Goal: Task Accomplishment & Management: Complete application form

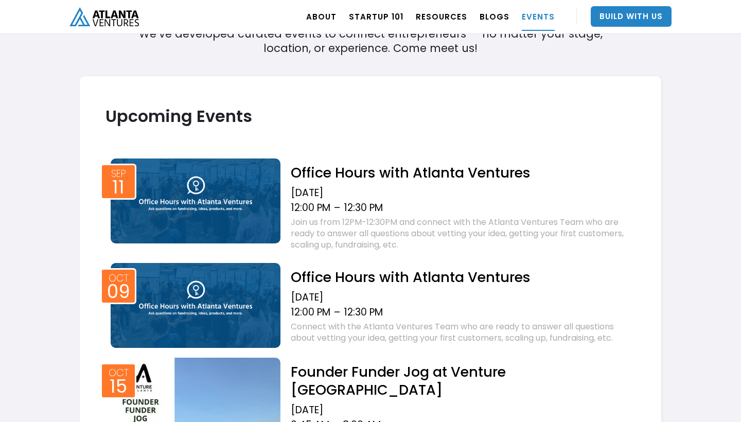
scroll to position [290, 0]
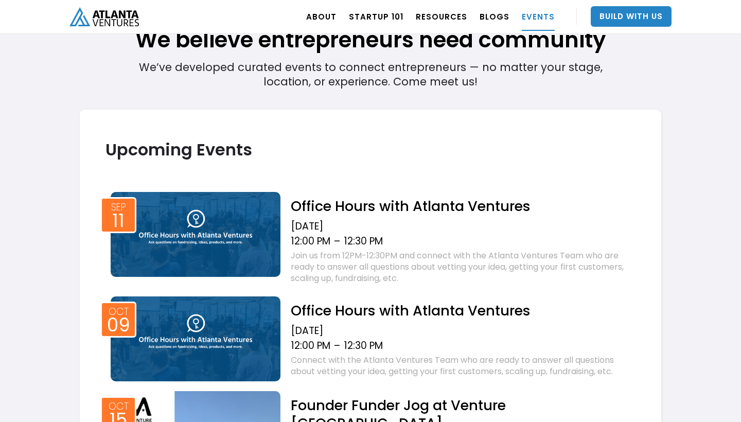
click at [390, 201] on h2 "Office Hours with Atlanta Ventures" at bounding box center [463, 206] width 345 height 18
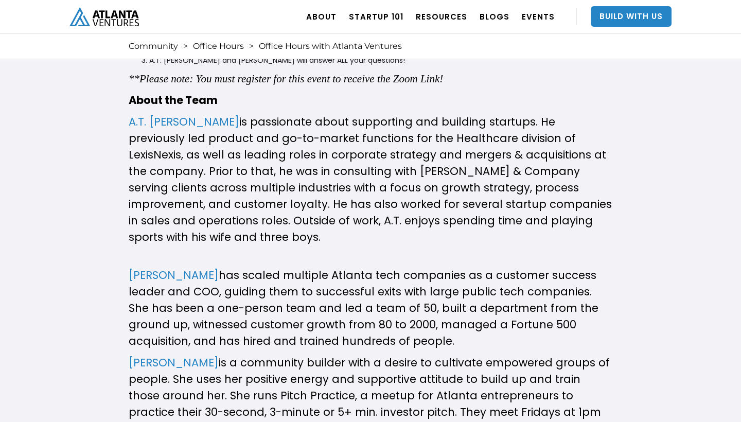
scroll to position [526, 0]
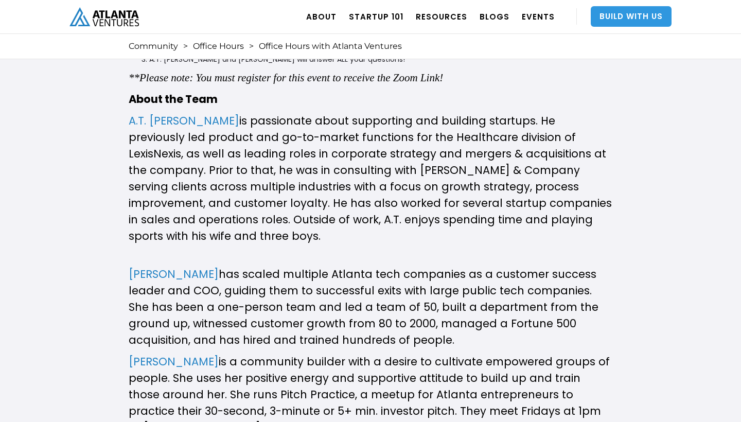
click at [656, 19] on link "Build With Us" at bounding box center [631, 16] width 81 height 21
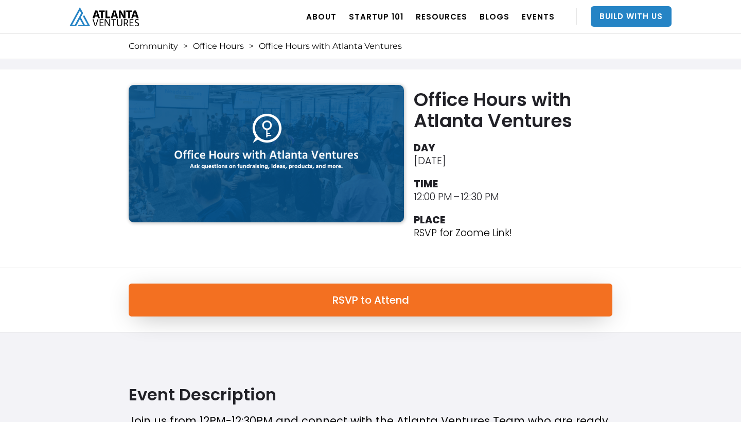
scroll to position [0, 0]
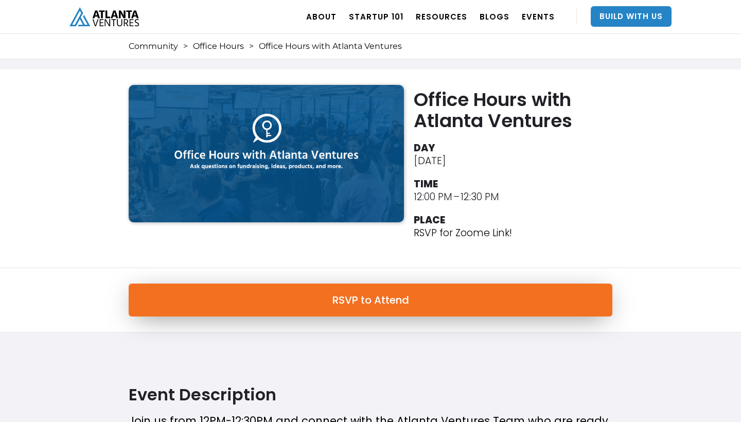
click at [358, 301] on link "RSVP to Attend" at bounding box center [371, 300] width 484 height 33
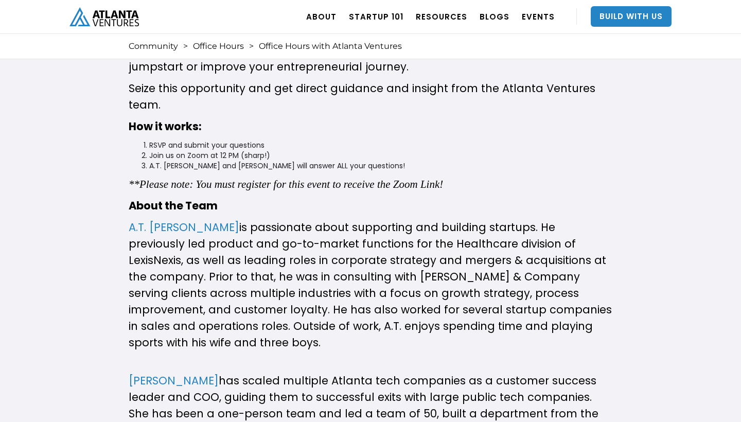
scroll to position [393, 0]
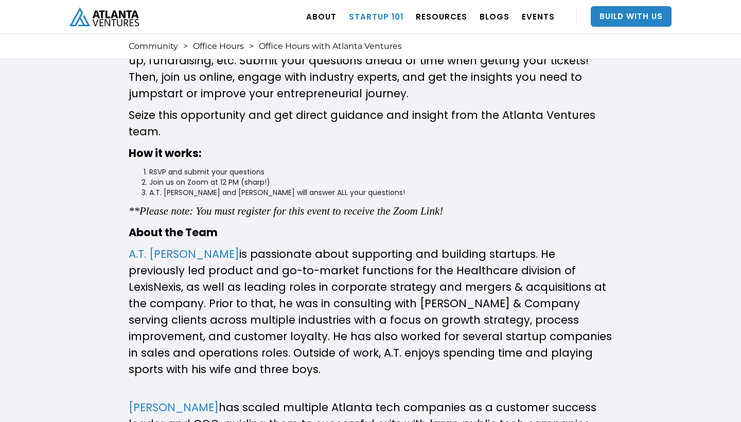
click at [375, 12] on link "Startup 101" at bounding box center [376, 16] width 55 height 29
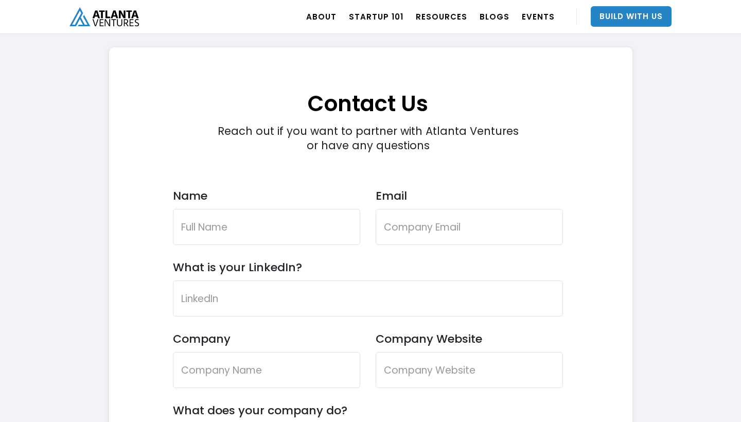
scroll to position [2958, 0]
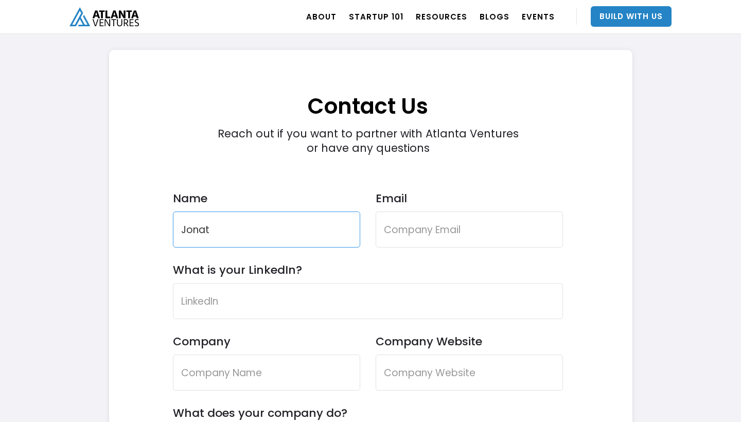
type input "Jonathan Muteteke"
type input "jmuteteke33@gmail.com"
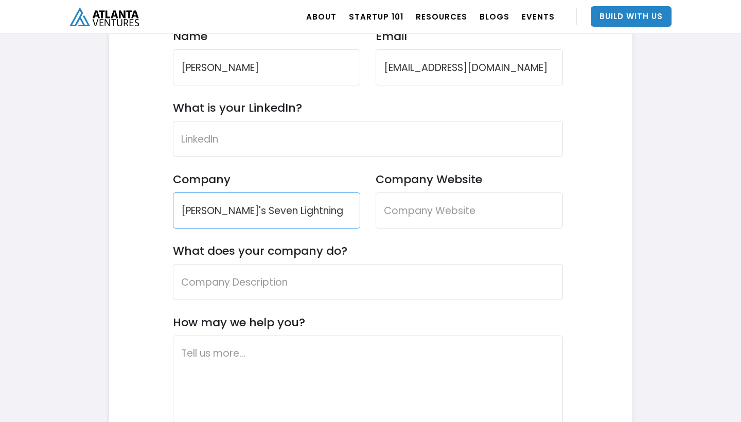
scroll to position [3125, 0]
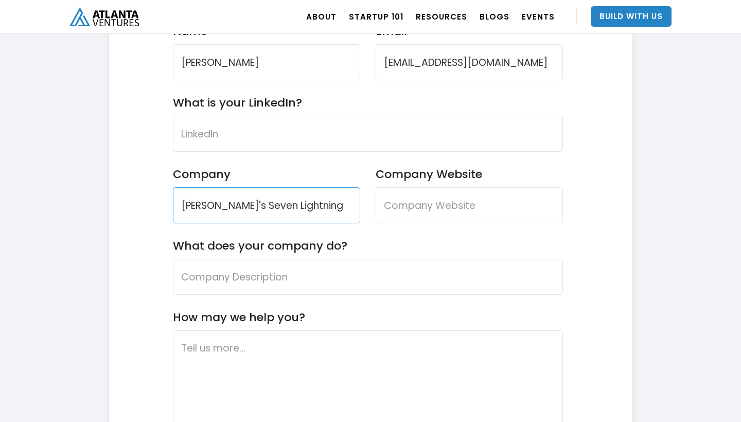
type input "Johny's Seven Lightning"
paste input "https://johnyssevenlightning.godaddysites.com"
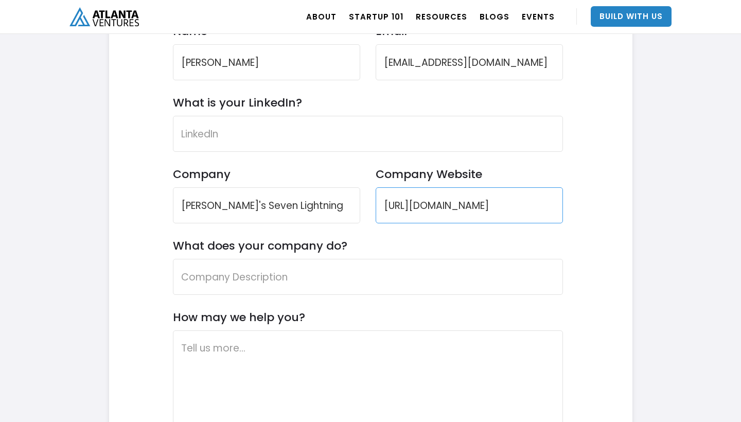
drag, startPoint x: 433, startPoint y: 207, endPoint x: 392, endPoint y: 263, distance: 69.3
click at [433, 207] on input "https://johnyssevenlightning.godaddysites.com" at bounding box center [469, 205] width 187 height 36
type input "https://johnyssevenlightning.godaddysites.com"
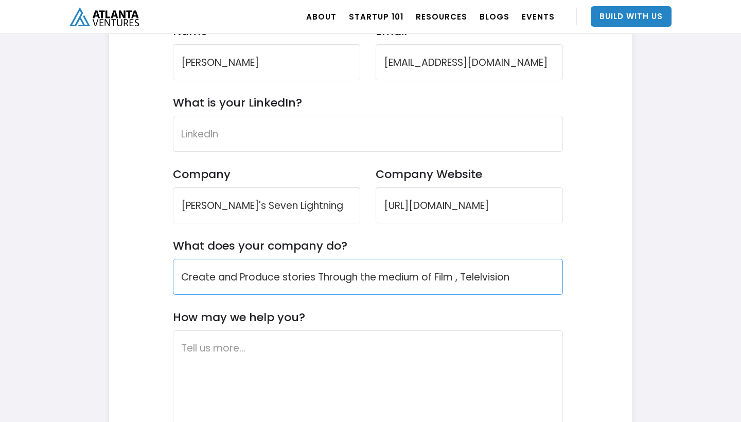
click at [520, 276] on input "Create and Produce stories Through the medium of Film , Telelvision" at bounding box center [368, 277] width 390 height 36
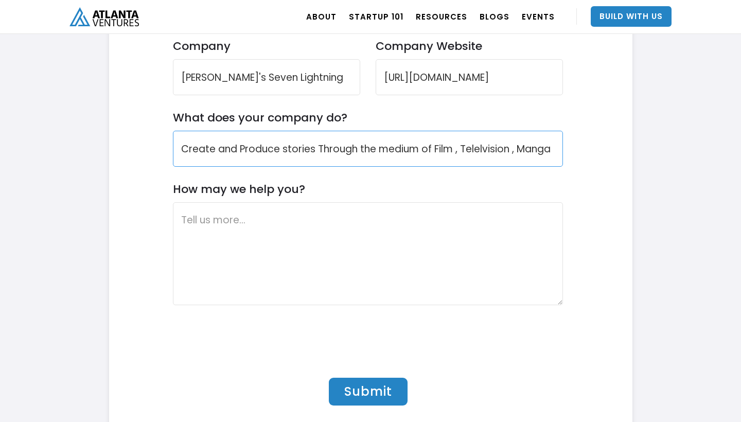
scroll to position [3263, 0]
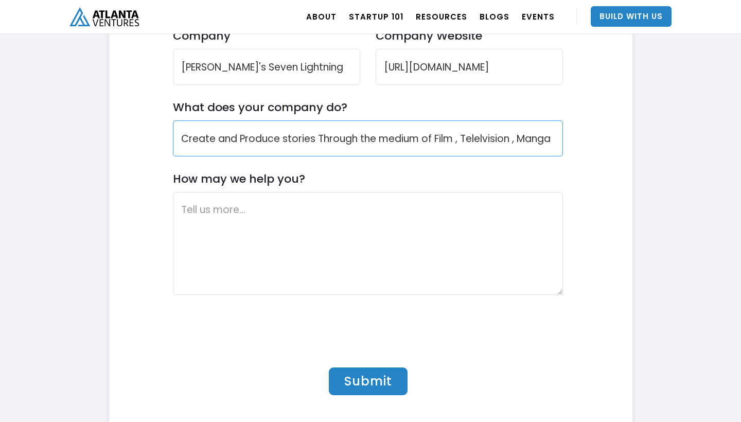
type input "Create and Produce stories Through the medium of Film , Telelvision , Manga"
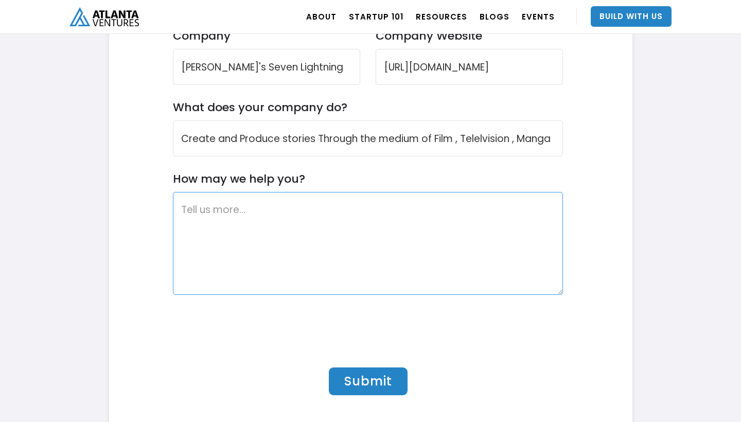
click at [295, 212] on textarea "How may we help you?" at bounding box center [368, 243] width 390 height 103
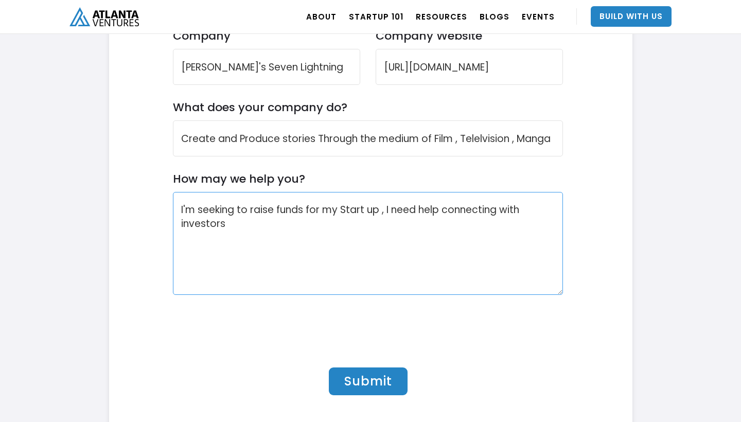
type textarea "I'm seeking to raise funds for my Start up , I need help connecting with invest…"
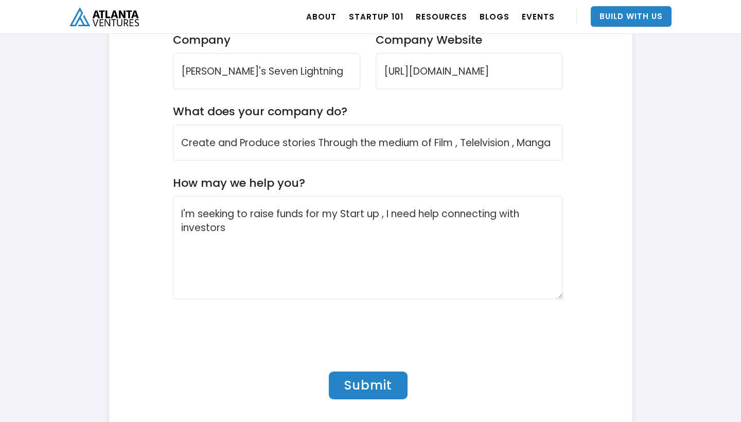
scroll to position [3284, 0]
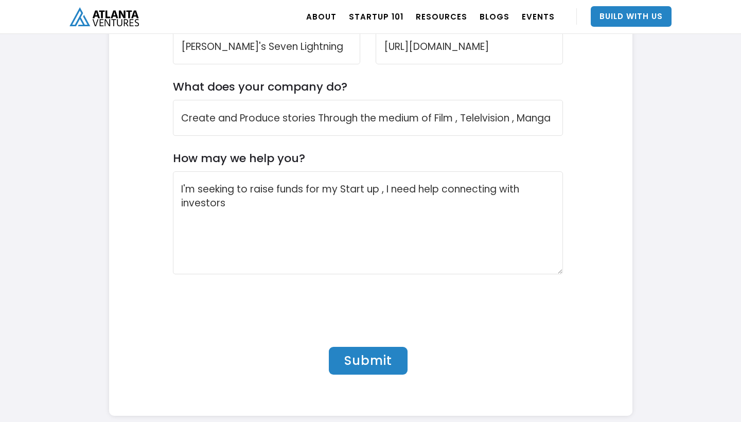
click at [366, 365] on input "Submit" at bounding box center [368, 361] width 79 height 28
type input "Submit"
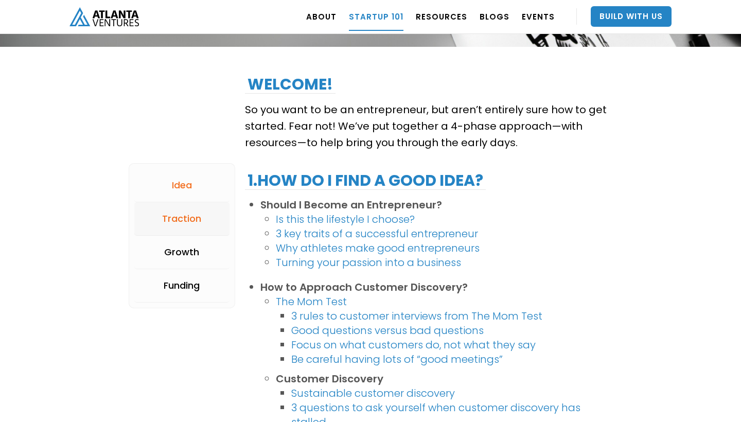
scroll to position [127, 0]
click at [187, 282] on div "Funding" at bounding box center [182, 285] width 36 height 10
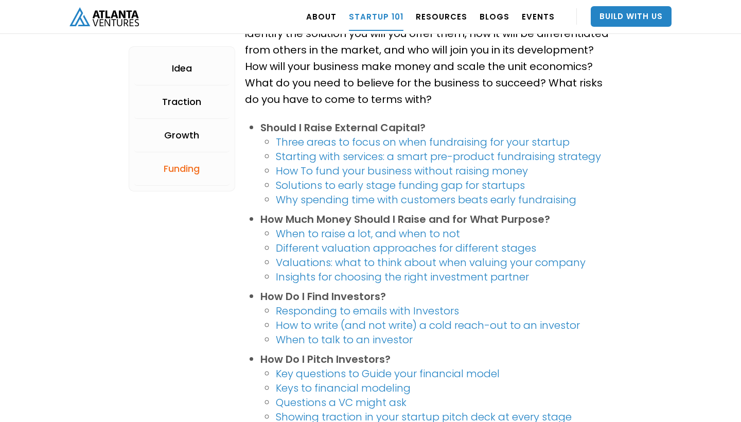
scroll to position [1908, 0]
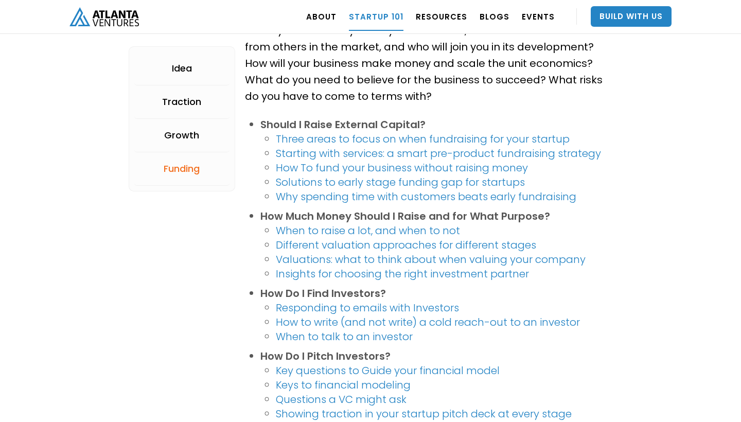
click at [302, 321] on link "How to write (and not write) a cold reach-out to an investor" at bounding box center [428, 322] width 304 height 14
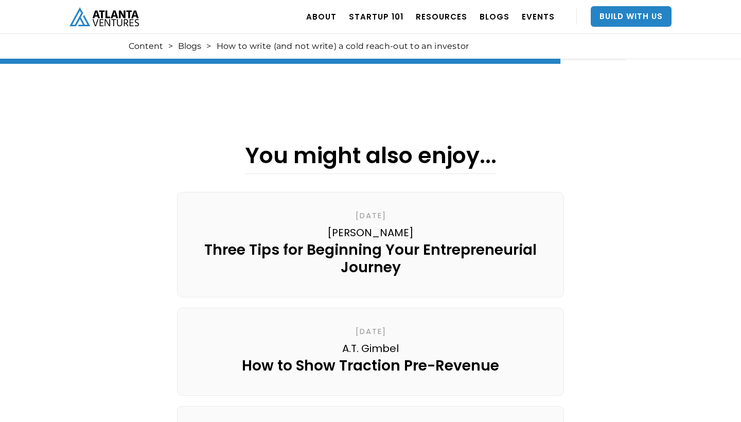
scroll to position [1890, 0]
